Goal: Obtain resource: Download file/media

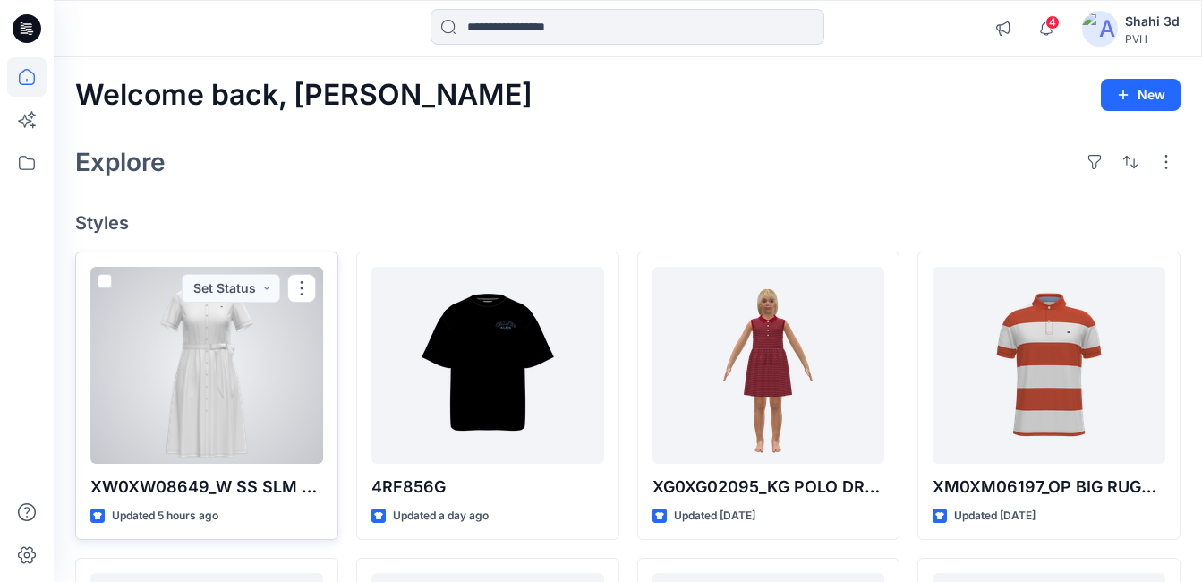
click at [210, 377] on div at bounding box center [206, 365] width 233 height 197
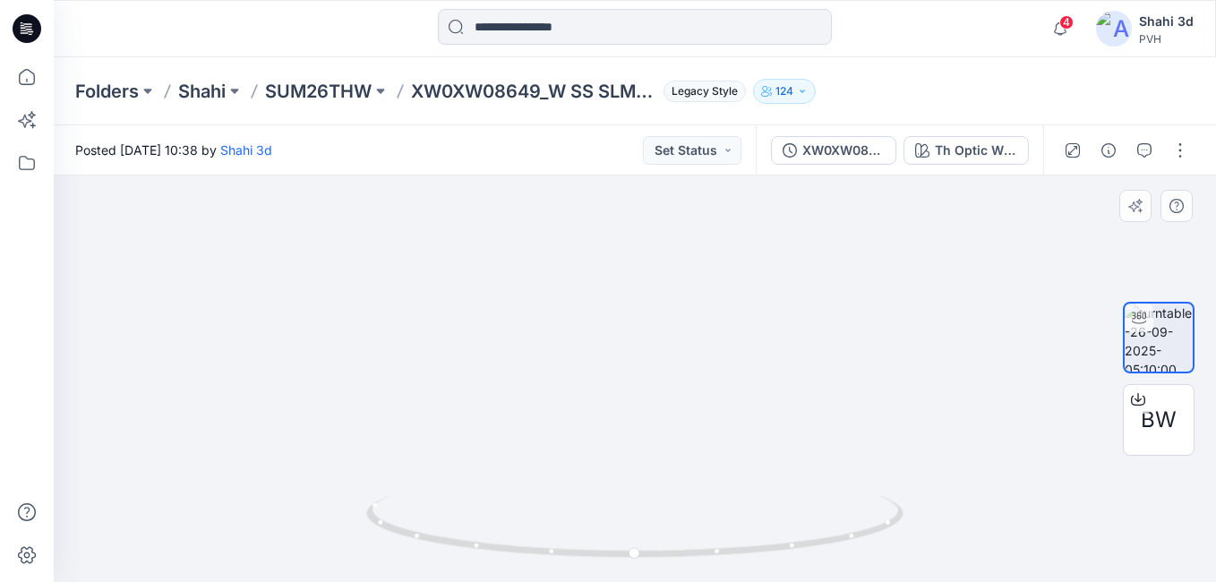
drag, startPoint x: 749, startPoint y: 287, endPoint x: 804, endPoint y: 325, distance: 67.1
click at [715, 424] on img at bounding box center [613, 247] width 1205 height 669
drag, startPoint x: 553, startPoint y: 387, endPoint x: 578, endPoint y: -50, distance: 437.7
click at [578, 0] on html "4 Notifications Your style XW0XW08649_W SS SLM COLLR MIDI POLO DRS has been upd…" at bounding box center [608, 291] width 1216 height 582
drag, startPoint x: 600, startPoint y: -66, endPoint x: 615, endPoint y: -66, distance: 15.2
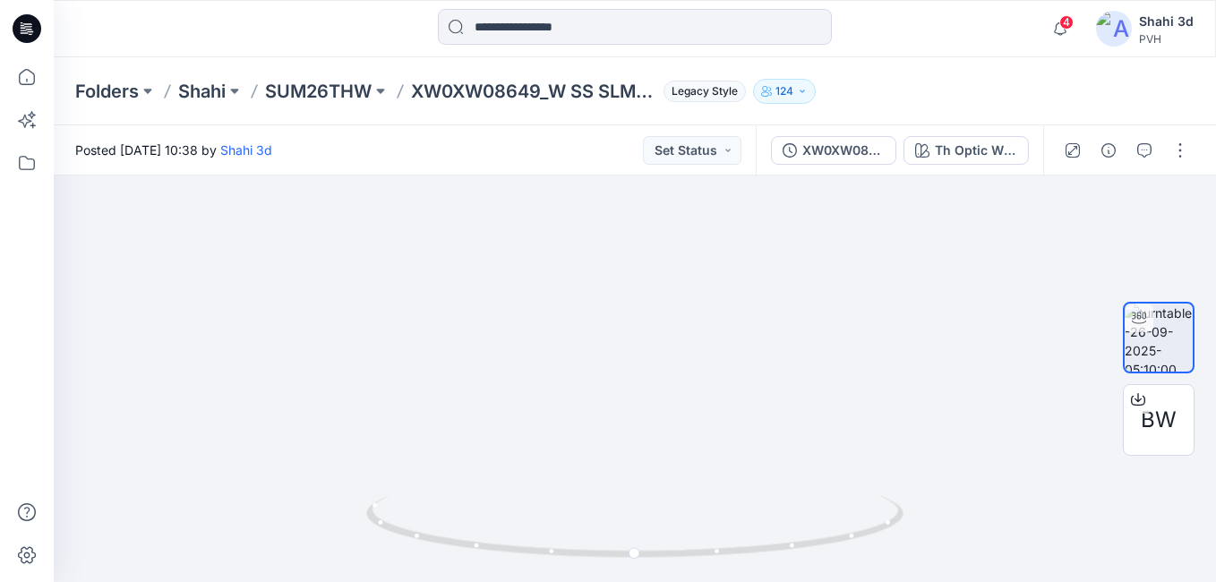
click at [615, 0] on html "4 Notifications Your style XW0XW08649_W SS SLM COLLR MIDI POLO DRS has been upd…" at bounding box center [608, 291] width 1216 height 582
drag, startPoint x: 519, startPoint y: 185, endPoint x: 629, endPoint y: 43, distance: 179.4
click at [629, 43] on div "4 Notifications Your style XW0XW08649_W SS SLM COLLR MIDI POLO DRS has been upd…" at bounding box center [608, 291] width 1216 height 582
drag, startPoint x: 740, startPoint y: 344, endPoint x: 677, endPoint y: 307, distance: 73.4
click at [726, 481] on div at bounding box center [635, 378] width 1162 height 406
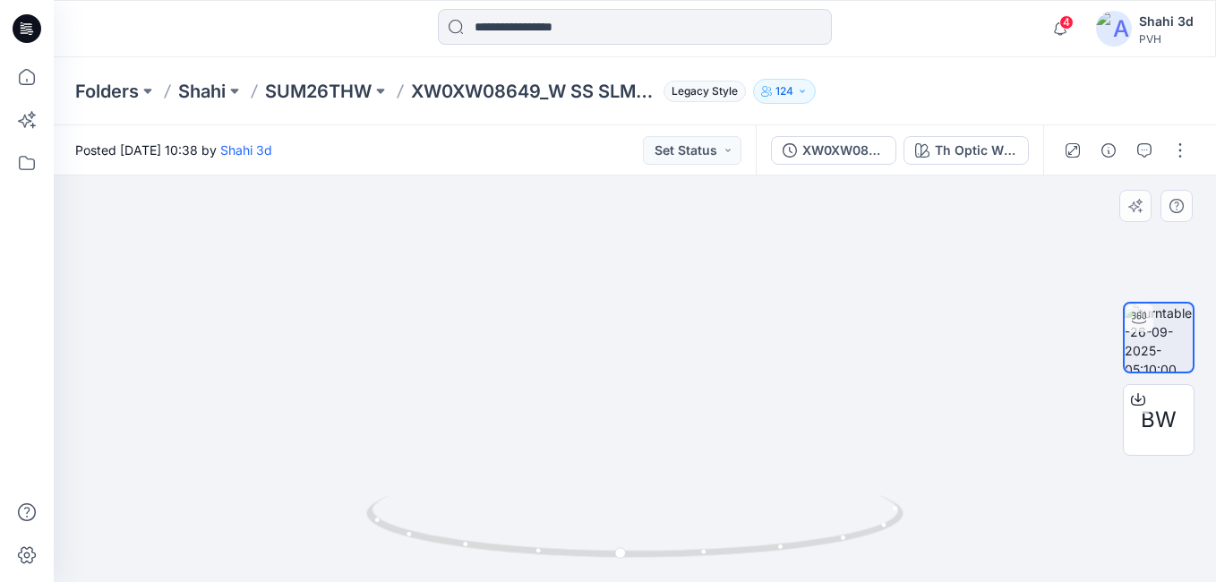
drag, startPoint x: 673, startPoint y: 324, endPoint x: 675, endPoint y: 377, distance: 52.9
click at [675, 499] on div at bounding box center [635, 378] width 1162 height 406
drag, startPoint x: 675, startPoint y: 379, endPoint x: 683, endPoint y: 545, distance: 166.7
click at [683, 545] on div at bounding box center [635, 378] width 1162 height 406
drag, startPoint x: 692, startPoint y: 446, endPoint x: 692, endPoint y: 586, distance: 140.6
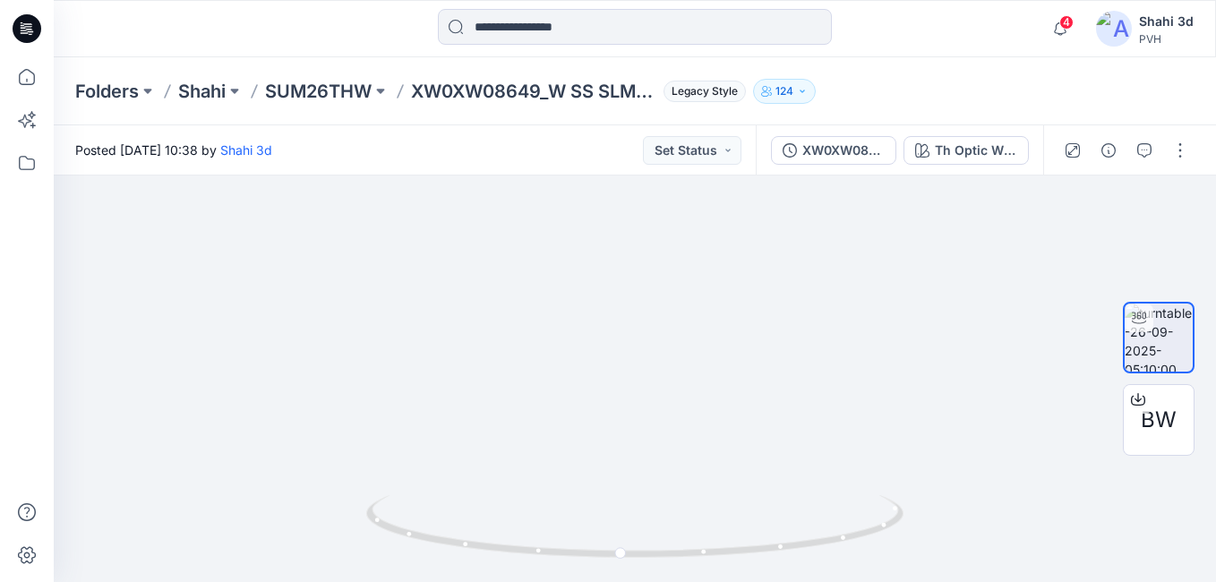
click at [692, 581] on html "4 Notifications Your style XW0XW08649_W SS SLM COLLR MIDI POLO DRS has been upd…" at bounding box center [608, 291] width 1216 height 582
drag, startPoint x: 953, startPoint y: 321, endPoint x: 969, endPoint y: 476, distance: 156.6
click at [969, 476] on img at bounding box center [660, 284] width 1738 height 596
drag, startPoint x: 825, startPoint y: 355, endPoint x: 799, endPoint y: 290, distance: 69.5
click at [799, 290] on img at bounding box center [617, 235] width 1738 height 693
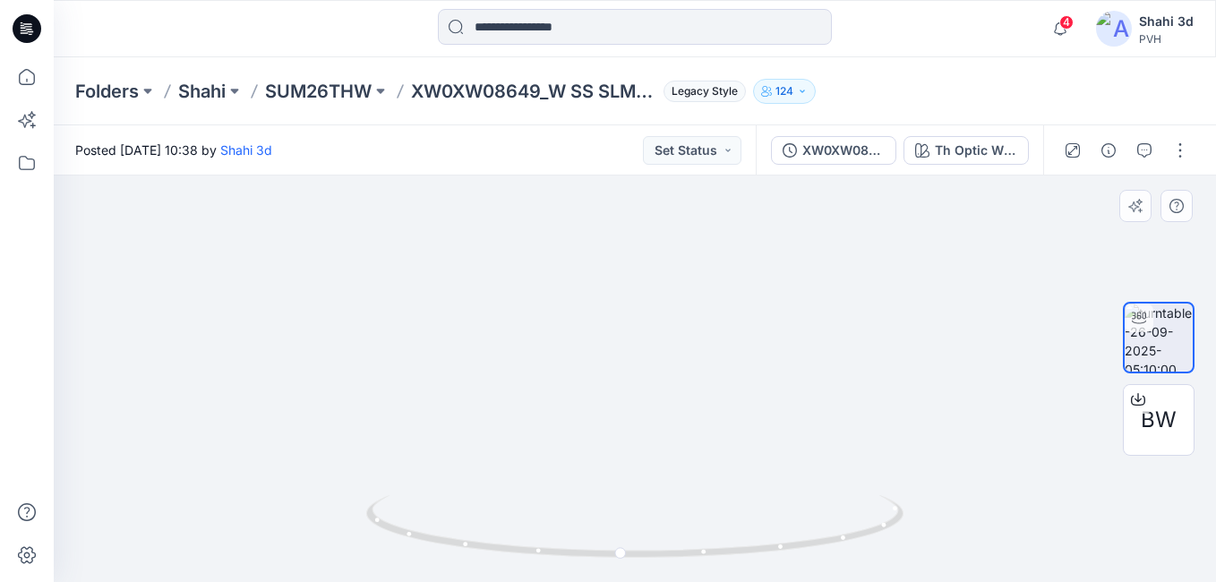
drag, startPoint x: 757, startPoint y: 312, endPoint x: 749, endPoint y: 392, distance: 80.2
click at [749, 392] on img at bounding box center [605, 280] width 1738 height 603
drag, startPoint x: 706, startPoint y: 415, endPoint x: 710, endPoint y: 264, distance: 151.4
click at [710, 264] on img at bounding box center [617, 188] width 1738 height 788
drag, startPoint x: 723, startPoint y: 390, endPoint x: 737, endPoint y: 200, distance: 191.2
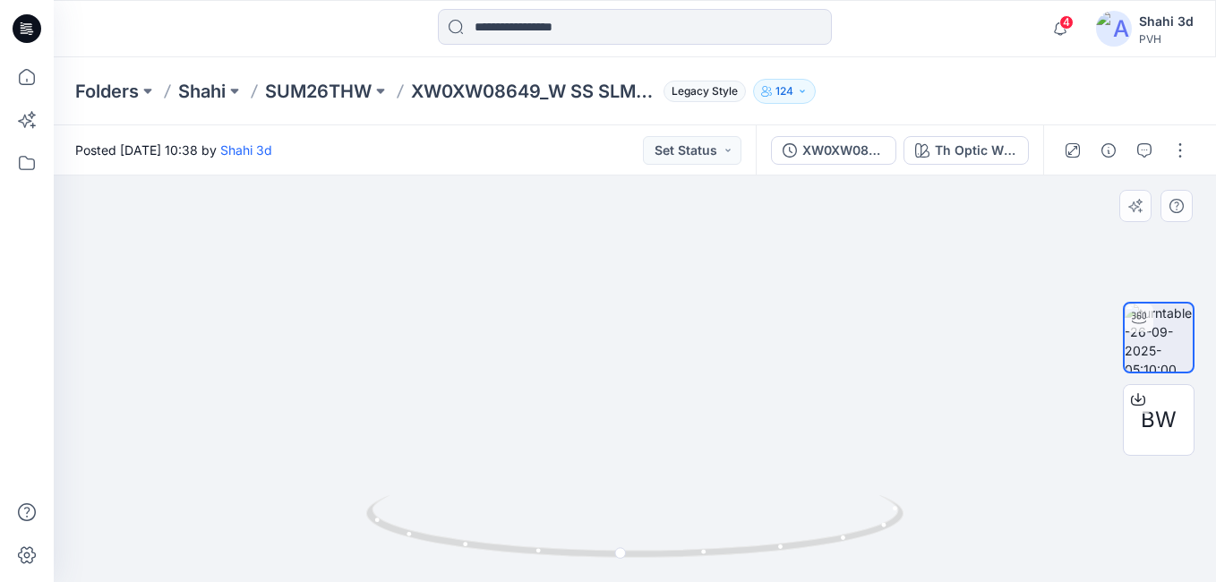
click at [726, 186] on img at bounding box center [619, 86] width 1738 height 992
drag, startPoint x: 744, startPoint y: 373, endPoint x: 748, endPoint y: 185, distance: 188.1
drag, startPoint x: 752, startPoint y: 429, endPoint x: 754, endPoint y: 187, distance: 241.8
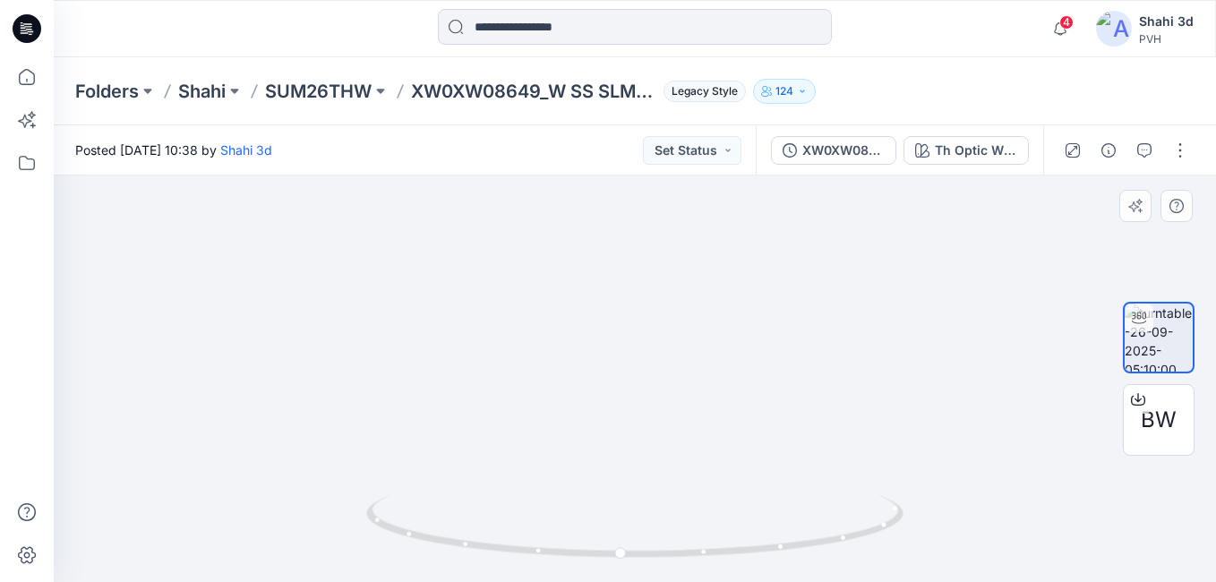
drag, startPoint x: 948, startPoint y: 477, endPoint x: 707, endPoint y: 182, distance: 381.2
click at [951, 581] on html "4 Notifications Your style XW0XW08649_W SS SLM COLLR MIDI POLO DRS has been upd…" at bounding box center [608, 291] width 1216 height 582
drag, startPoint x: 710, startPoint y: 413, endPoint x: 691, endPoint y: 364, distance: 52.7
click at [724, 566] on div at bounding box center [635, 378] width 1162 height 406
click at [718, 581] on html "4 Notifications Your style XW0XW08649_W SS SLM COLLR MIDI POLO DRS has been upd…" at bounding box center [608, 291] width 1216 height 582
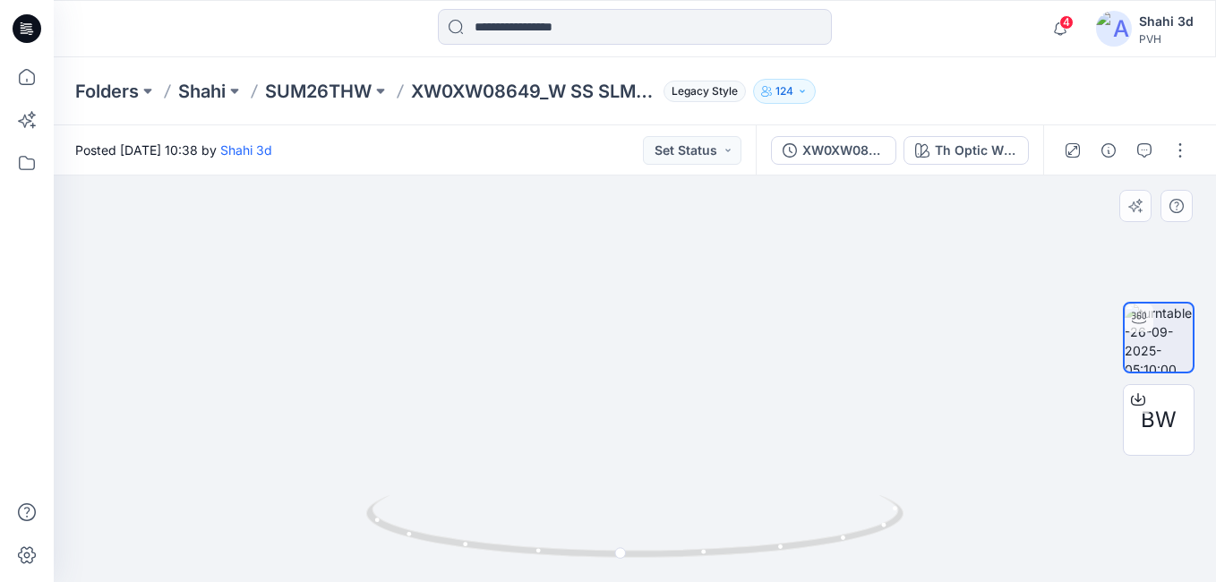
drag, startPoint x: 716, startPoint y: 468, endPoint x: 751, endPoint y: 324, distance: 148.3
click at [744, 581] on html "4 Notifications Your style XW0XW08649_W SS SLM COLLR MIDI POLO DRS has been upd…" at bounding box center [608, 291] width 1216 height 582
drag, startPoint x: 754, startPoint y: 291, endPoint x: 754, endPoint y: 493, distance: 202.4
click at [754, 493] on div at bounding box center [635, 378] width 1162 height 406
drag, startPoint x: 826, startPoint y: 324, endPoint x: 703, endPoint y: 261, distance: 137.7
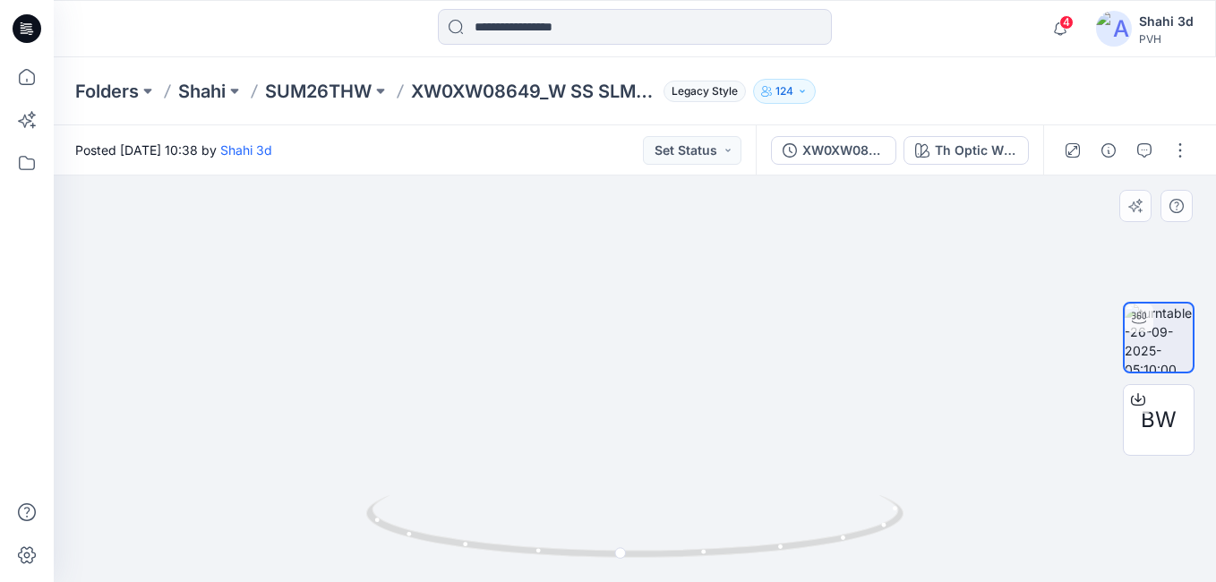
click at [784, 261] on img at bounding box center [841, 201] width 3601 height 761
drag, startPoint x: 703, startPoint y: 261, endPoint x: 644, endPoint y: 262, distance: 59.1
click at [644, 260] on img at bounding box center [820, 194] width 3601 height 776
drag, startPoint x: 646, startPoint y: 560, endPoint x: 518, endPoint y: 559, distance: 127.1
click at [518, 559] on icon at bounding box center [637, 528] width 542 height 67
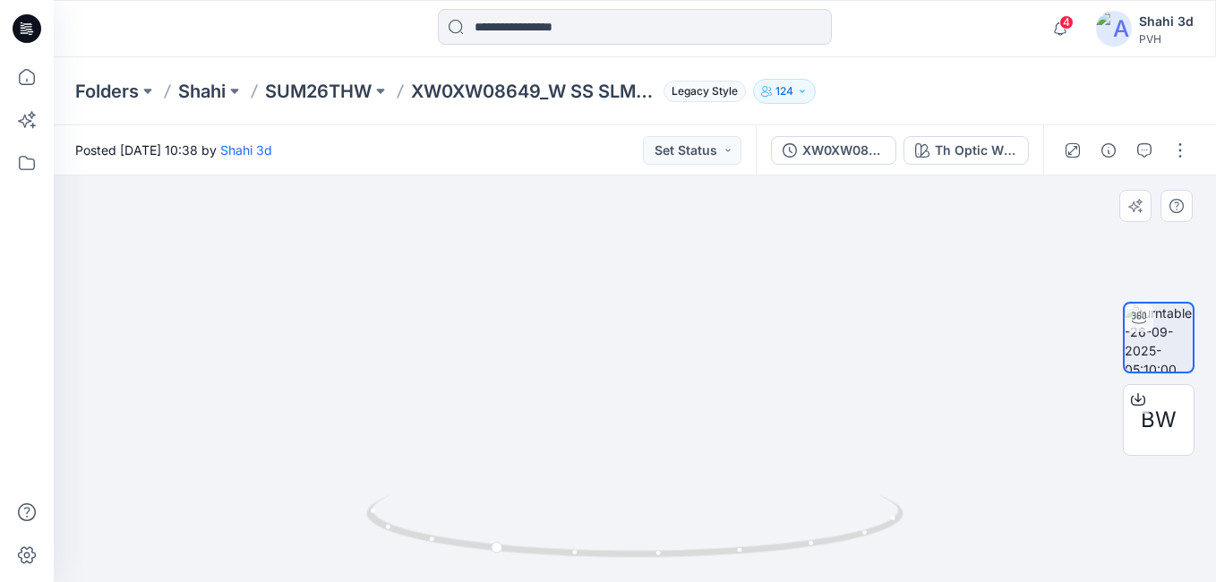
drag, startPoint x: 960, startPoint y: 389, endPoint x: 497, endPoint y: 434, distance: 465.2
click at [497, 434] on img at bounding box center [533, 196] width 3601 height 771
drag, startPoint x: 523, startPoint y: 429, endPoint x: 1196, endPoint y: 431, distance: 673.3
click at [1202, 442] on html "4 Notifications Your style XW0XW08649_W SS SLM COLLR MIDI POLO DRS has been upd…" at bounding box center [608, 291] width 1216 height 582
drag, startPoint x: 627, startPoint y: 559, endPoint x: 671, endPoint y: 534, distance: 50.5
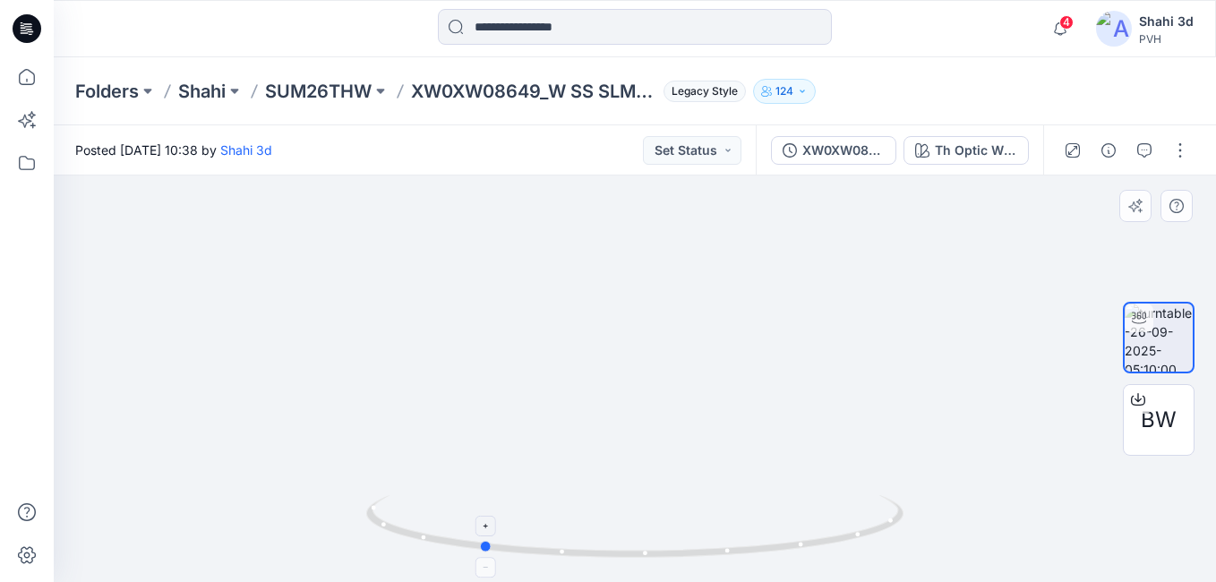
click at [358, 514] on div at bounding box center [635, 378] width 1162 height 406
drag, startPoint x: 617, startPoint y: 548, endPoint x: 309, endPoint y: 551, distance: 308.0
click at [309, 551] on div at bounding box center [635, 378] width 1162 height 406
drag, startPoint x: 524, startPoint y: 553, endPoint x: 782, endPoint y: 567, distance: 258.2
click at [782, 567] on div at bounding box center [634, 537] width 537 height 90
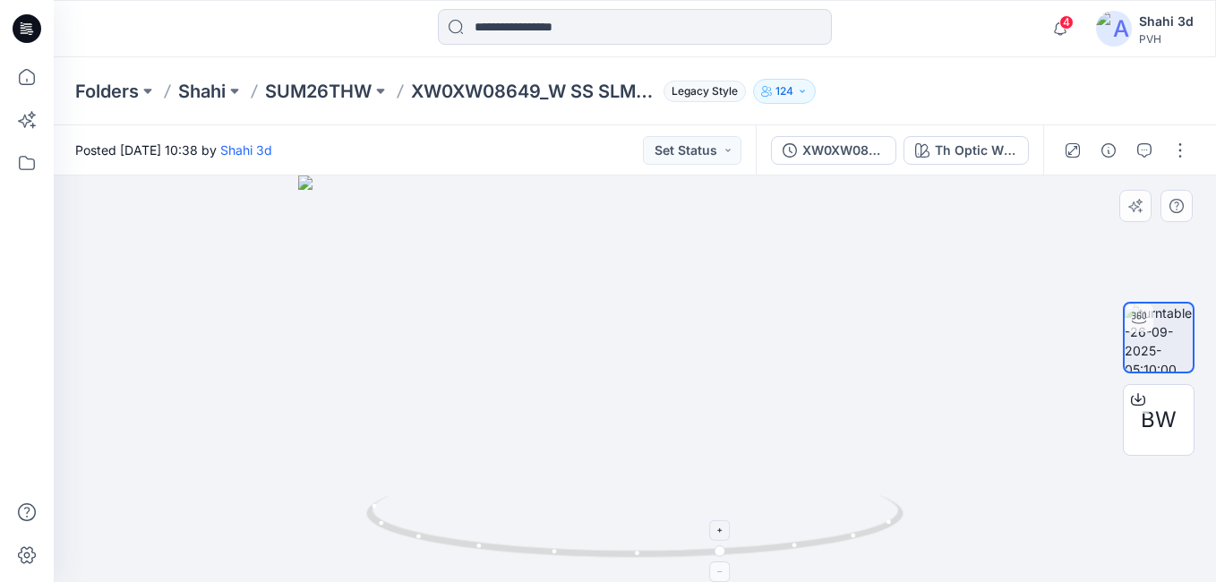
drag, startPoint x: 620, startPoint y: 292, endPoint x: 638, endPoint y: 530, distance: 238.8
click at [638, 530] on div at bounding box center [635, 378] width 1162 height 406
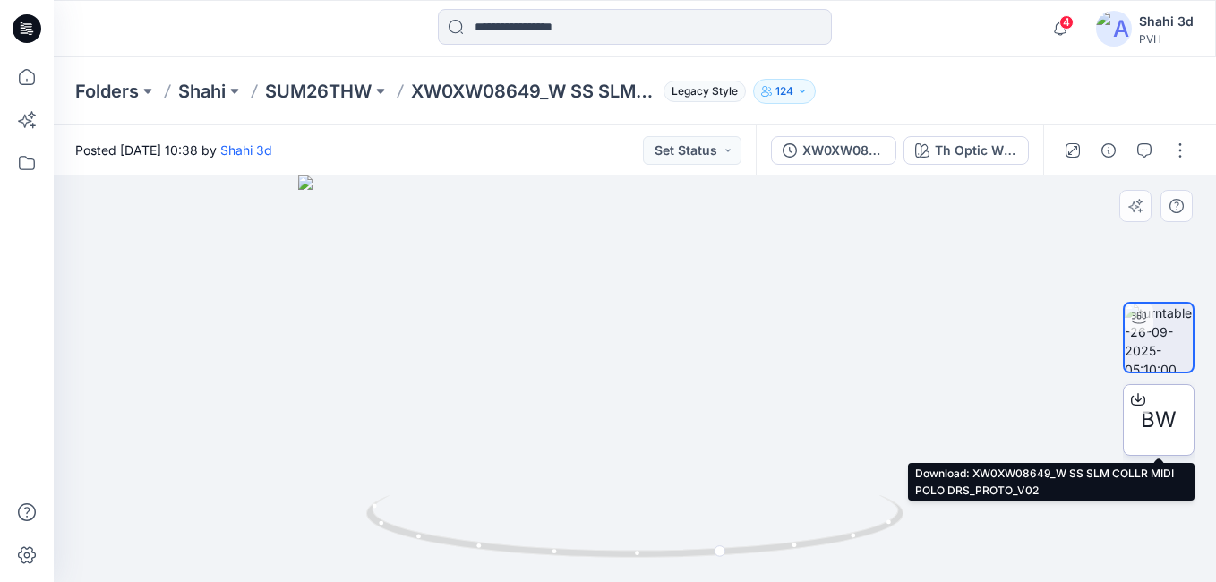
click at [1167, 420] on span "BW" at bounding box center [1159, 420] width 36 height 32
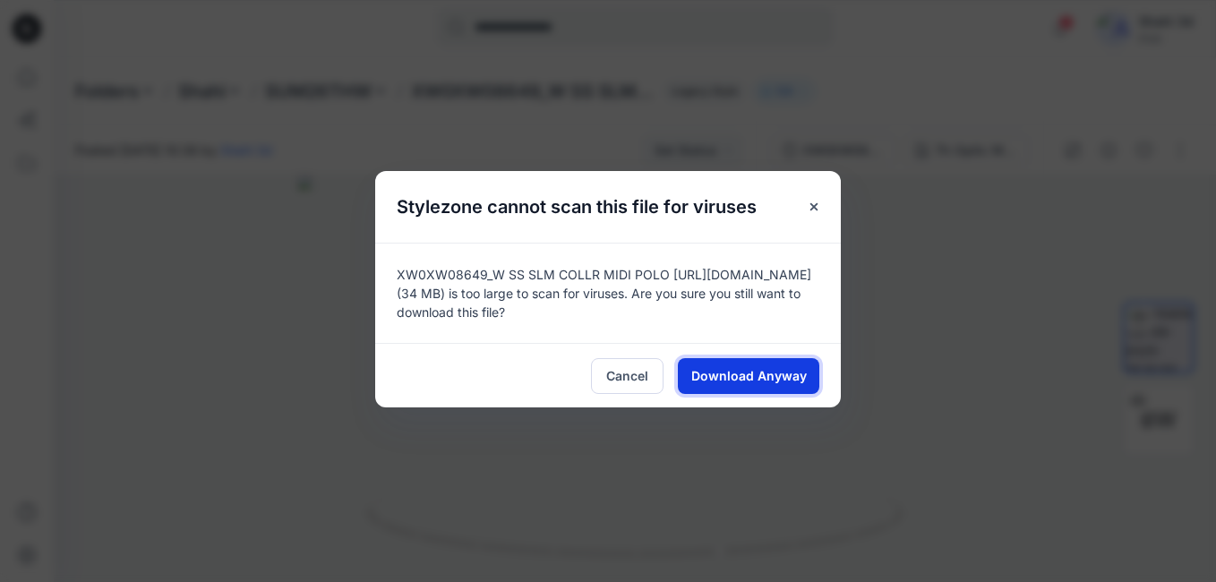
click at [766, 379] on span "Download Anyway" at bounding box center [749, 375] width 116 height 19
